Goal: Information Seeking & Learning: Learn about a topic

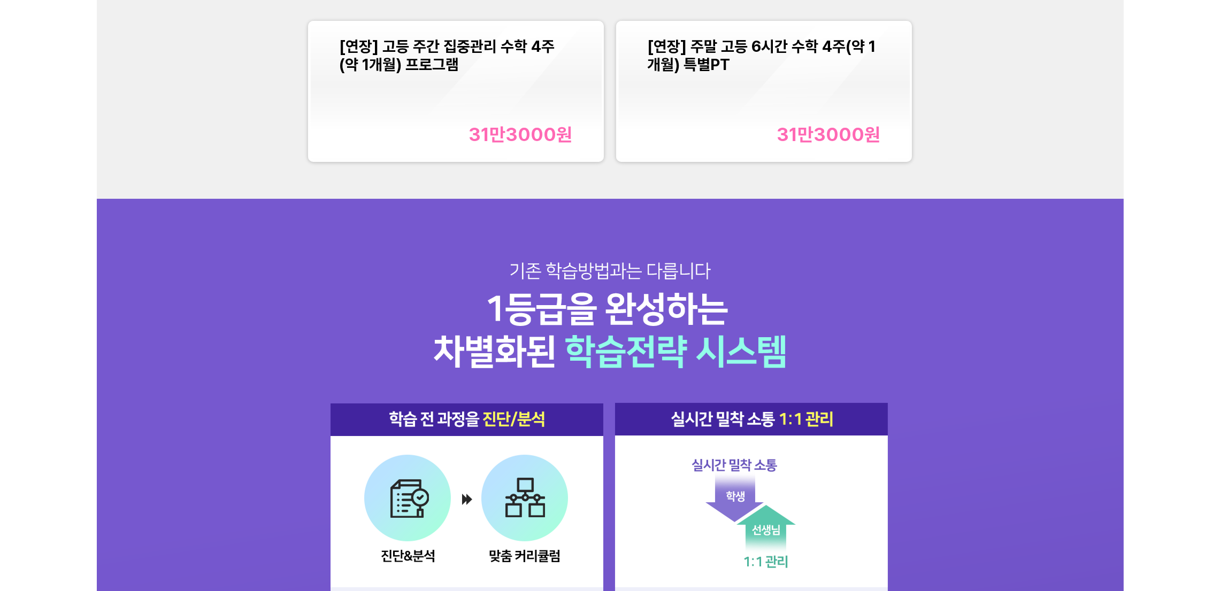
scroll to position [1443, 0]
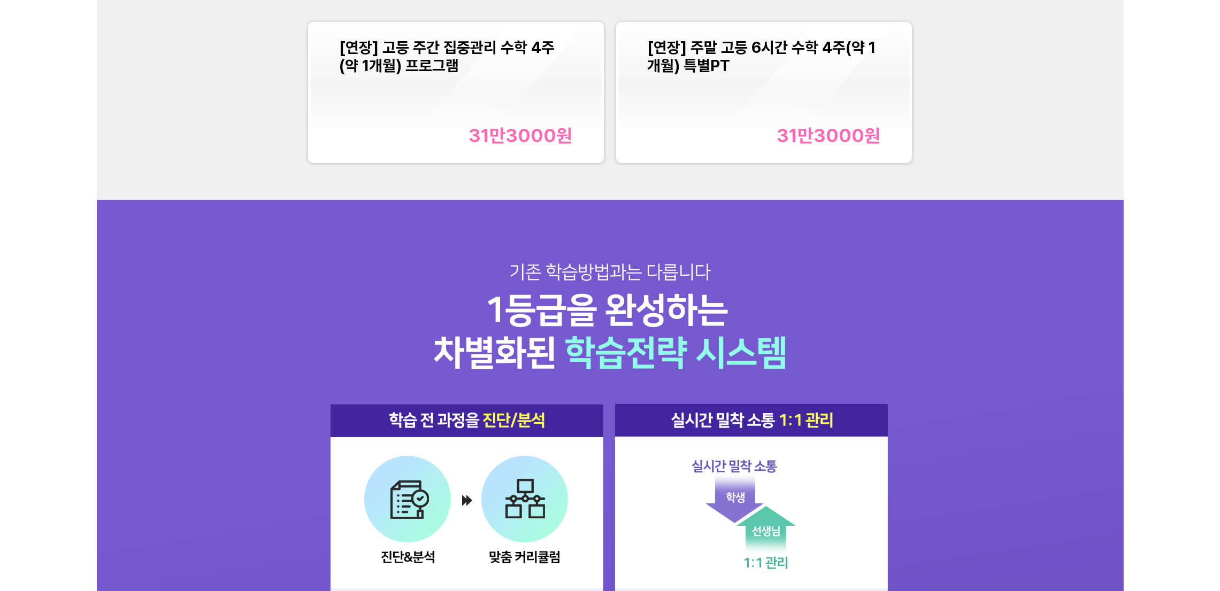
click at [919, 189] on div "주간/주말 PT [연장] 고등 주간 집중관리 수학 4주(약 1개월) 프로그램 31만3000 원 [연장] 주말 고등 6시간 수학 4주(약 1개월…" at bounding box center [610, 63] width 1027 height 274
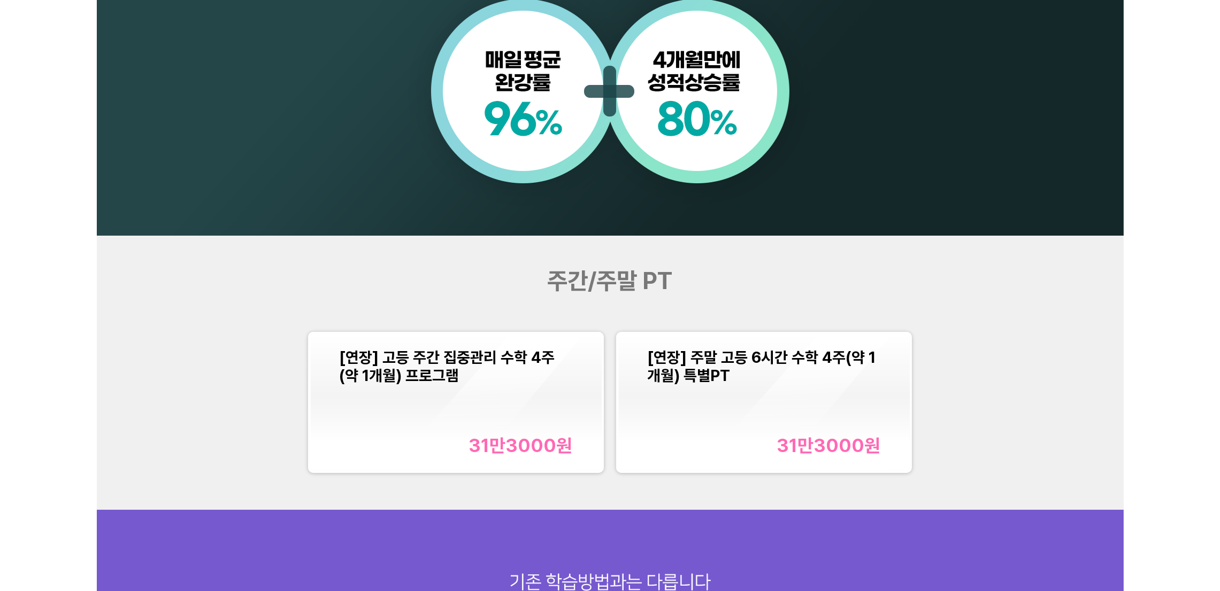
scroll to position [1123, 0]
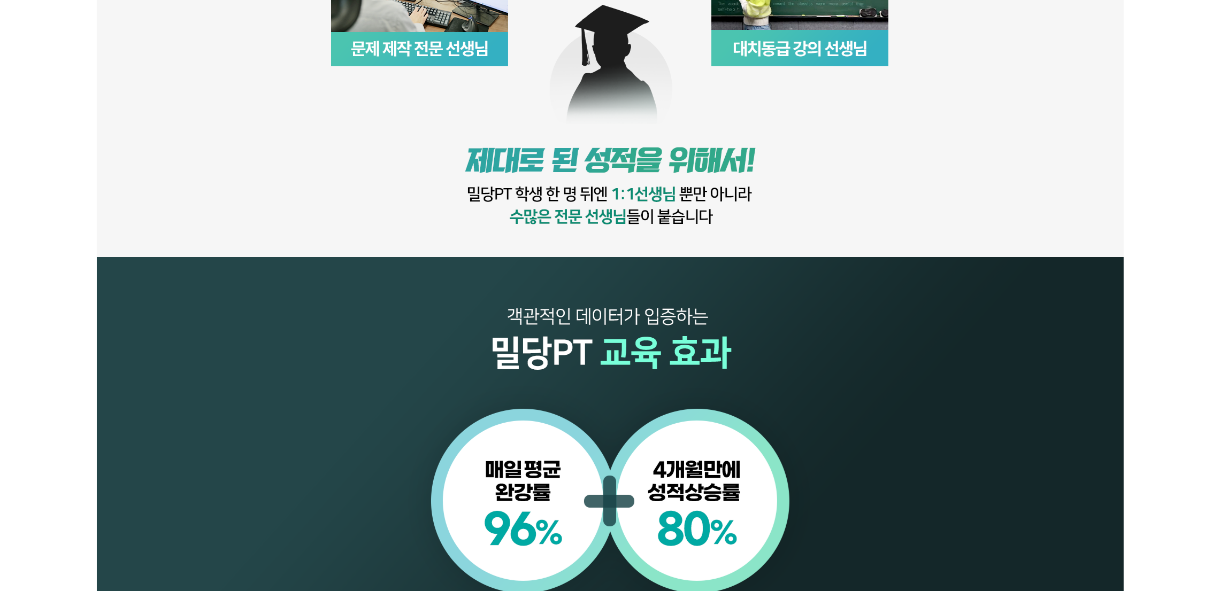
scroll to position [1364, 0]
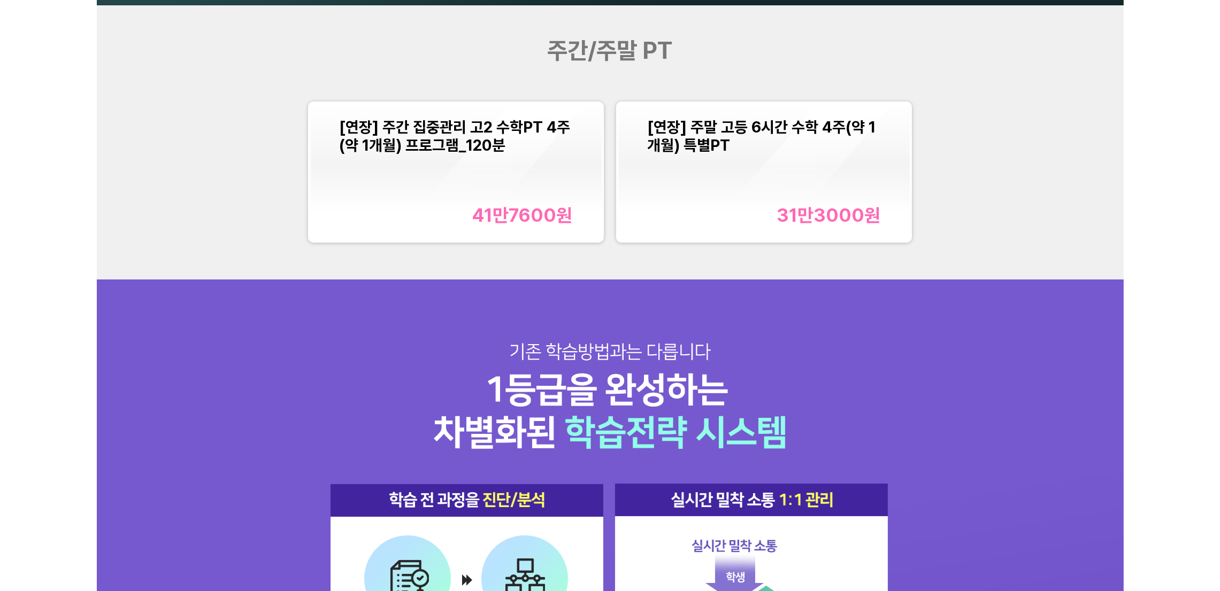
drag, startPoint x: 1083, startPoint y: 211, endPoint x: 1064, endPoint y: 210, distance: 18.8
click at [1072, 211] on div "주간/주말 PT [연장] 주간 집중관리 고2 수학PT 4주(약 1개월) 프로그램_120분 41만7600 원 [연장] 주말 고등 6시간 수학 4…" at bounding box center [610, 142] width 1027 height 274
click at [804, 244] on div "[연장] 주간 집중관리 고2 수학PT 4주(약 1개월) 프로그램_120분 41만7600 원 [연장] 주말 고등 6시간 수학 4주(약 1개월) …" at bounding box center [610, 171] width 616 height 153
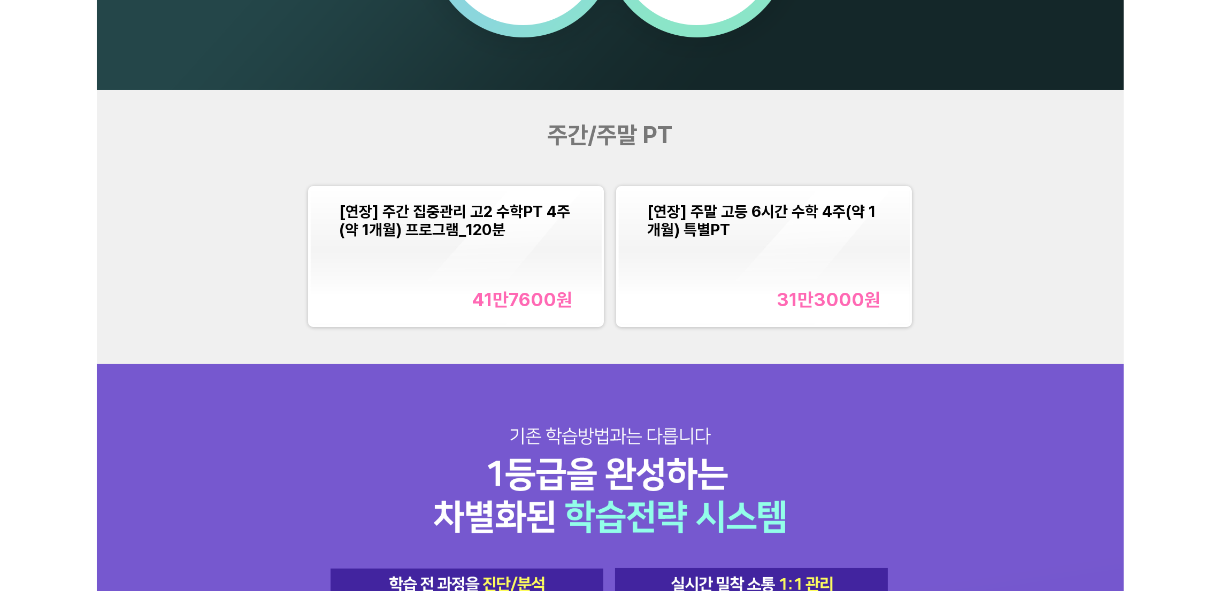
scroll to position [1203, 0]
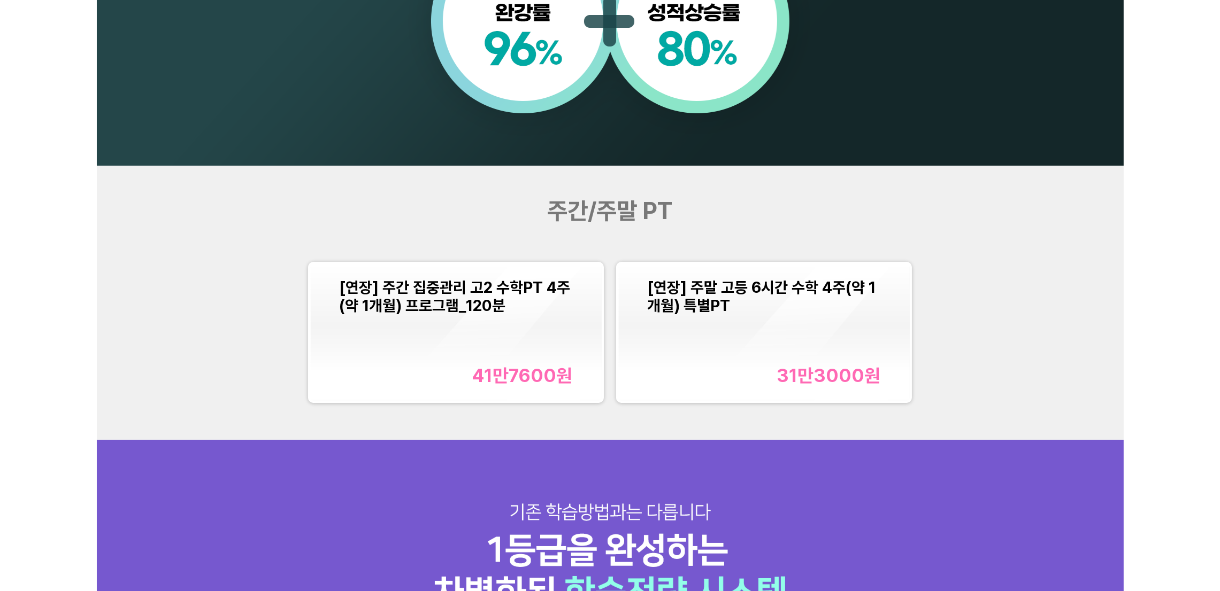
drag, startPoint x: 878, startPoint y: 226, endPoint x: 884, endPoint y: 228, distance: 6.6
click at [878, 226] on div "주간/주말 PT [연장] 주간 집중관리 고2 수학PT 4주(약 1개월) 프로그램_120분 41만7600 원 [연장] 주말 고등 6시간 수학 4…" at bounding box center [610, 303] width 1027 height 274
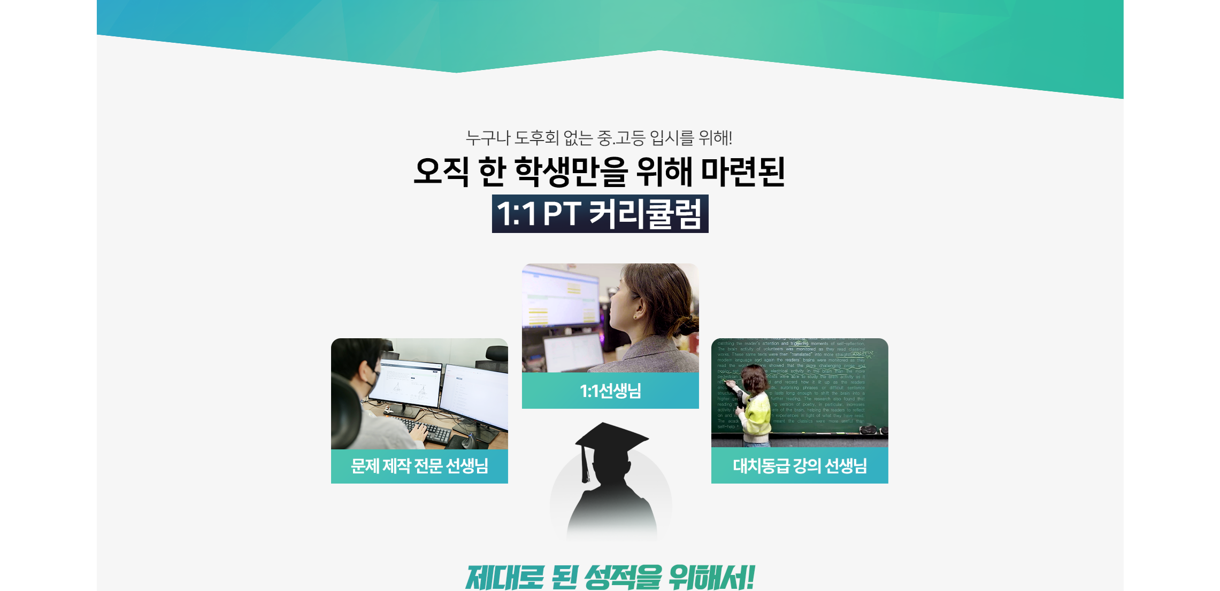
scroll to position [400, 0]
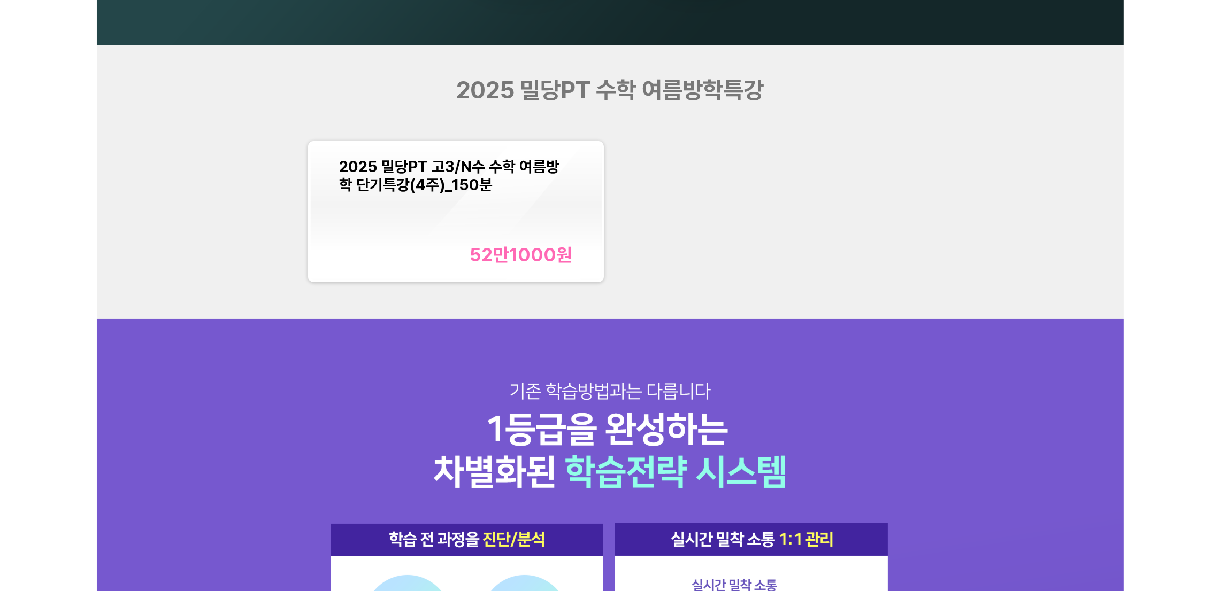
scroll to position [1123, 0]
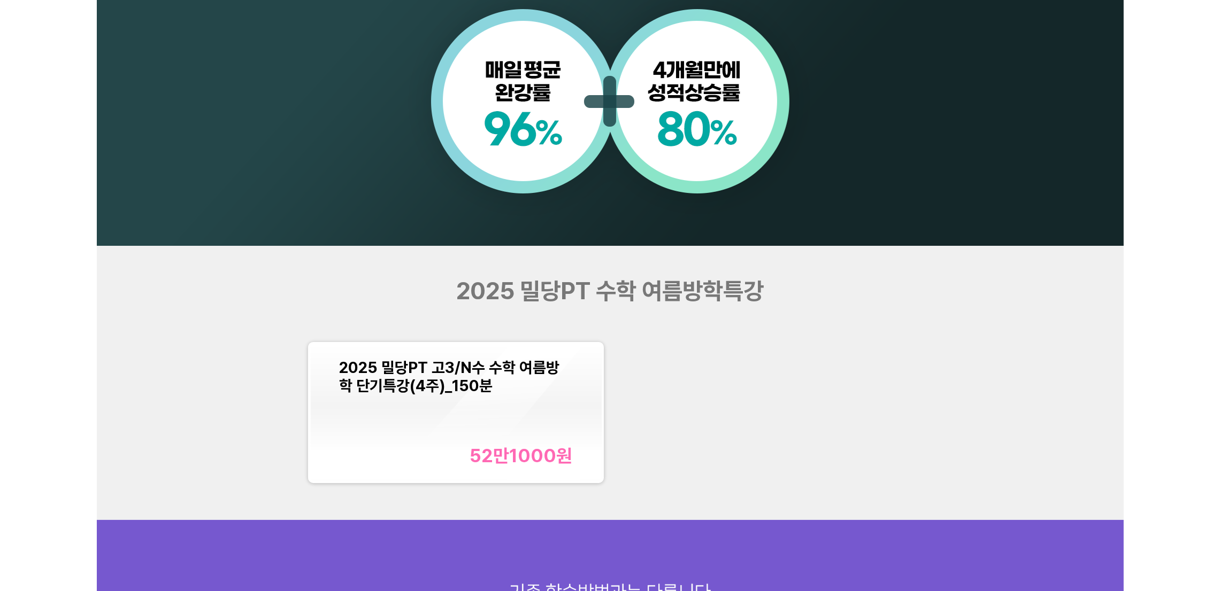
drag, startPoint x: 975, startPoint y: 327, endPoint x: 981, endPoint y: 276, distance: 51.1
click at [979, 298] on div "2025 밀당PT 수학 여름방학특강 2025 밀당PT 고3/N수 수학 여름방학 단기특강(4주)_150분 52만1000 원" at bounding box center [610, 383] width 1027 height 274
drag, startPoint x: 666, startPoint y: 292, endPoint x: 686, endPoint y: 321, distance: 35.0
click at [666, 292] on span "2025 밀당PT 수학 여름방학특강" at bounding box center [609, 291] width 307 height 28
